Goal: Task Accomplishment & Management: Manage account settings

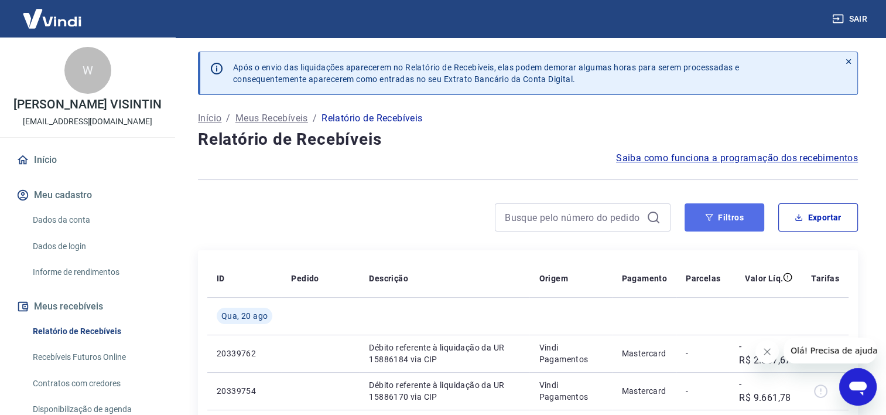
click at [737, 217] on button "Filtros" at bounding box center [725, 217] width 80 height 28
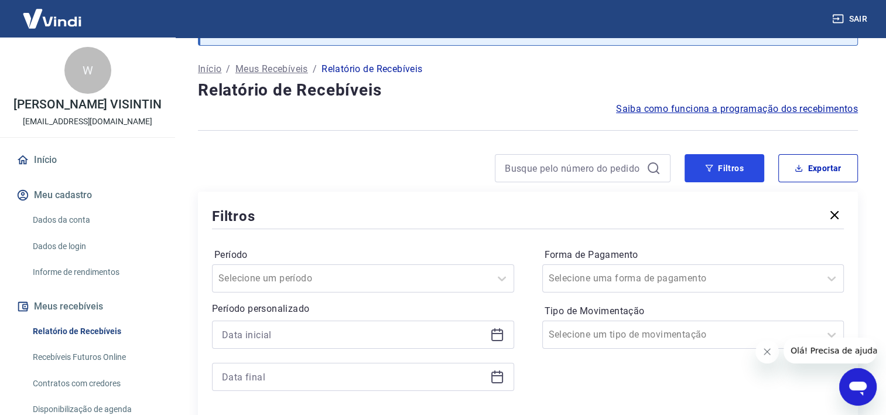
scroll to position [176, 0]
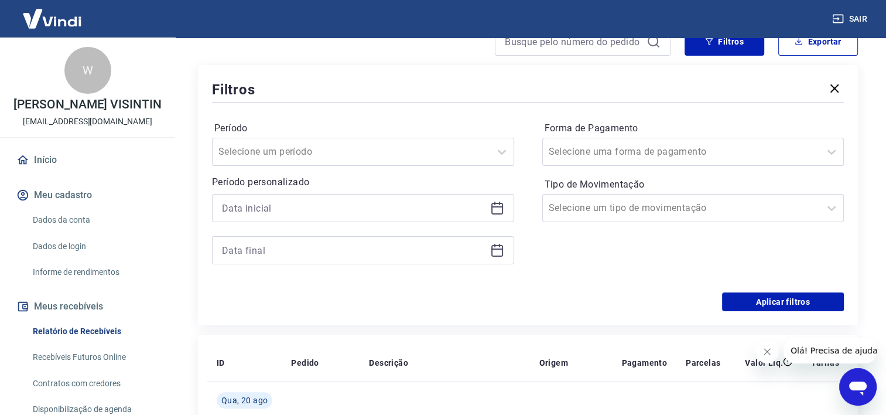
click at [497, 205] on icon at bounding box center [497, 208] width 14 height 14
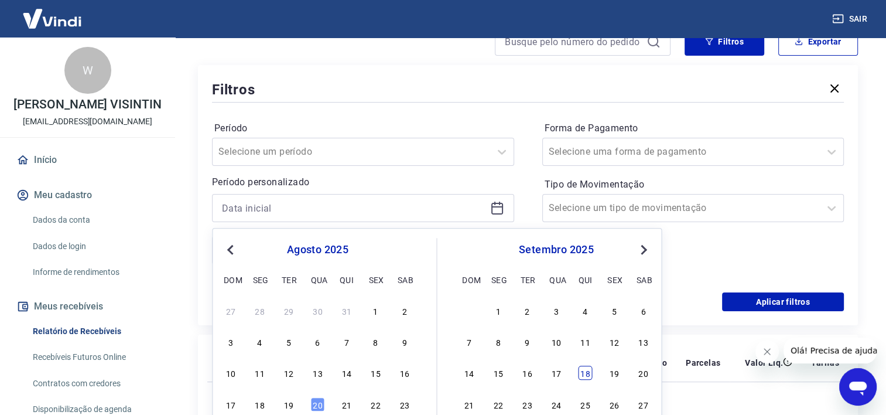
click at [583, 375] on div "18" at bounding box center [586, 373] width 14 height 14
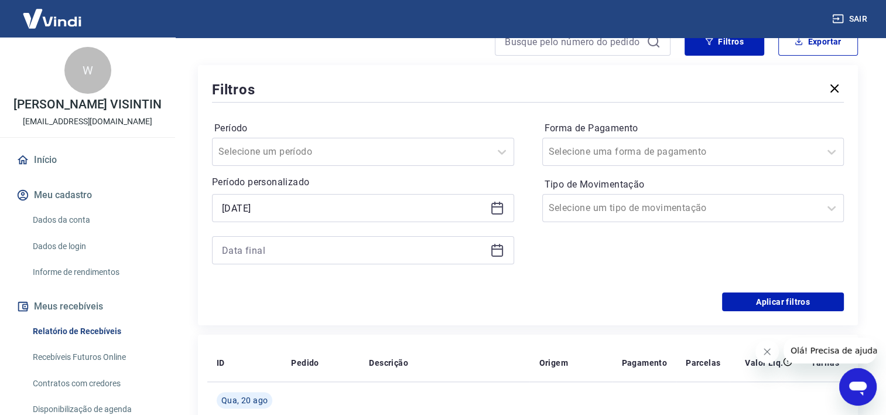
click at [501, 205] on icon at bounding box center [497, 208] width 14 height 14
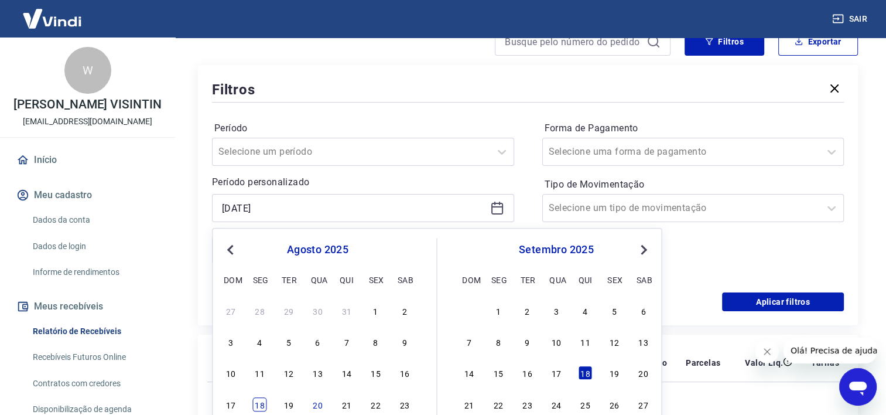
click at [259, 405] on div "18" at bounding box center [260, 404] width 14 height 14
type input "[DATE]"
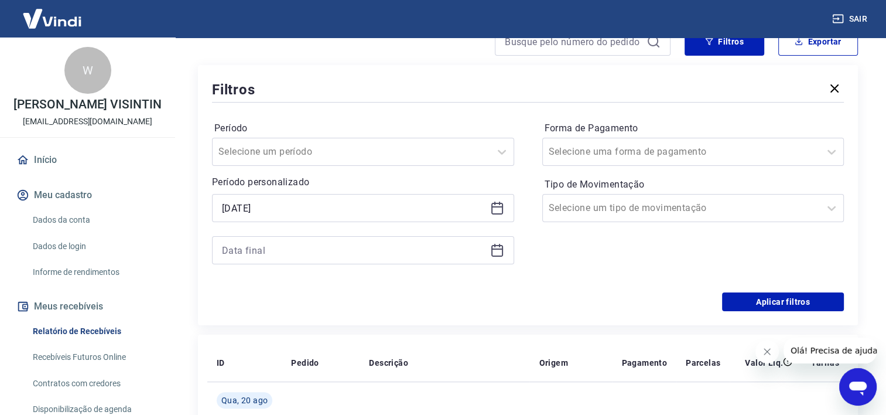
click at [498, 248] on icon at bounding box center [497, 248] width 12 height 1
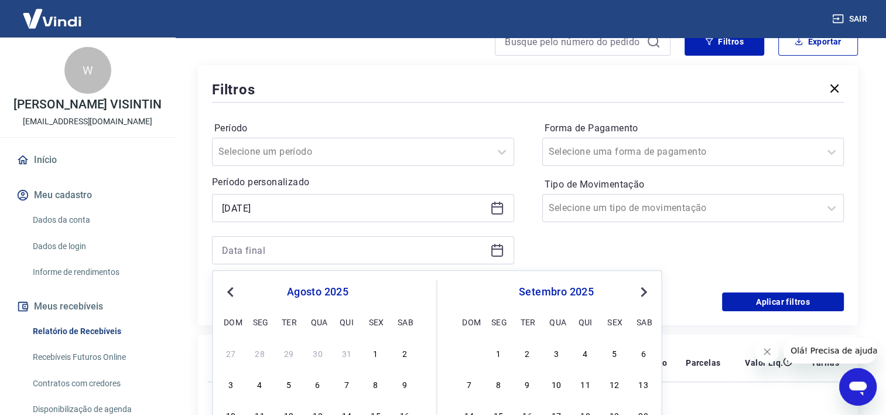
click at [231, 297] on button "Previous Month" at bounding box center [230, 292] width 14 height 14
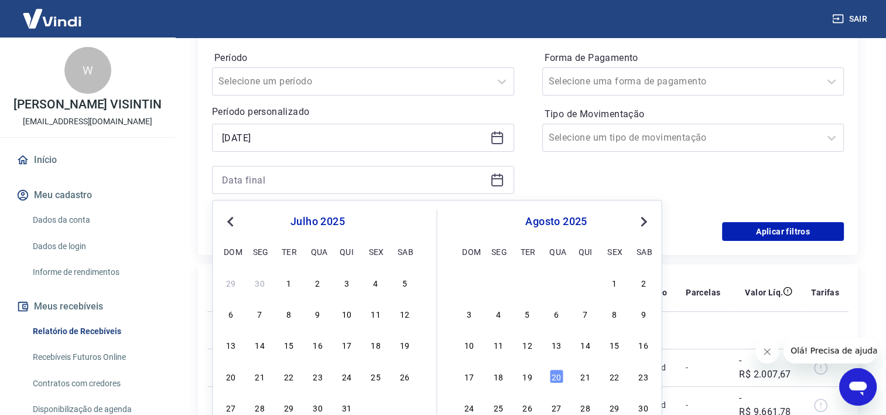
scroll to position [293, 0]
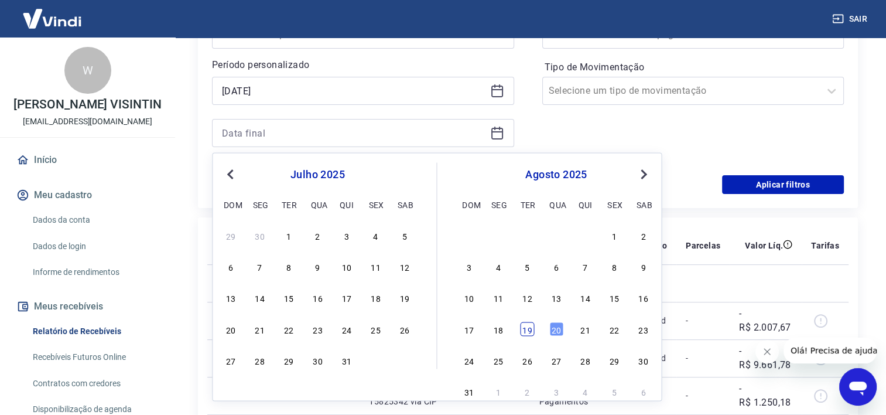
click at [525, 334] on div "19" at bounding box center [527, 329] width 14 height 14
type input "[DATE]"
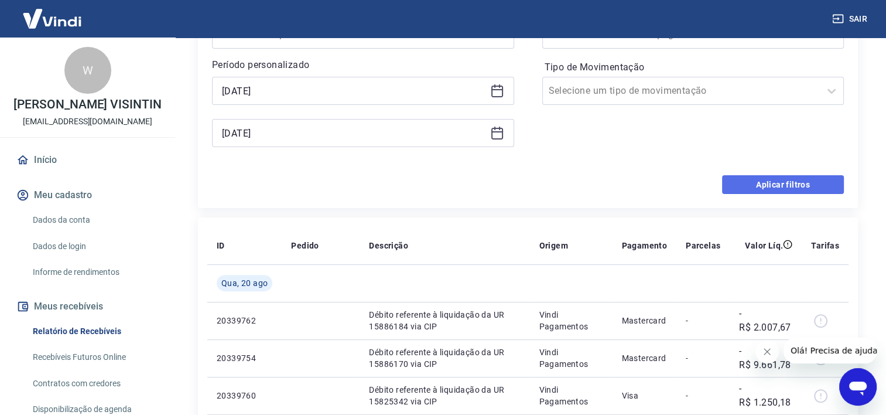
click at [774, 184] on button "Aplicar filtros" at bounding box center [783, 184] width 122 height 19
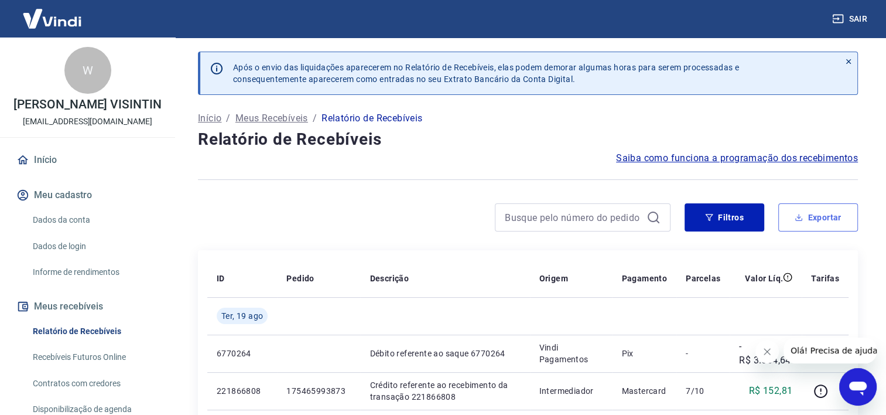
click at [819, 216] on button "Exportar" at bounding box center [818, 217] width 80 height 28
type input "[DATE]"
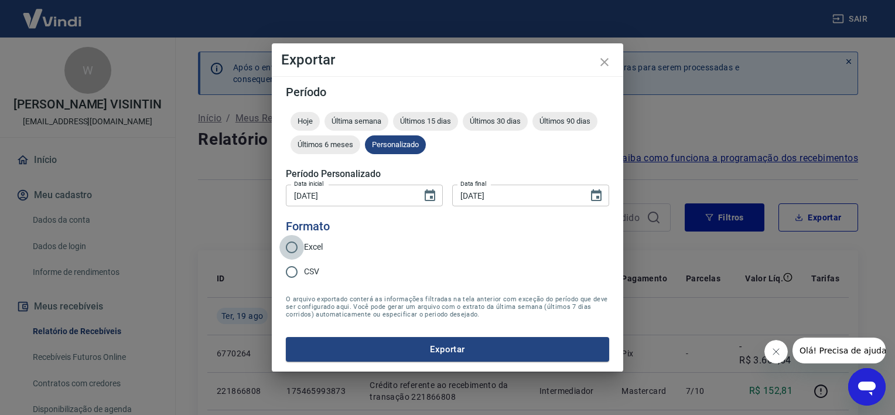
click at [287, 244] on input "Excel" at bounding box center [291, 247] width 25 height 25
radio input "true"
click at [431, 351] on button "Exportar" at bounding box center [447, 349] width 323 height 25
